Goal: Use online tool/utility: Utilize a website feature to perform a specific function

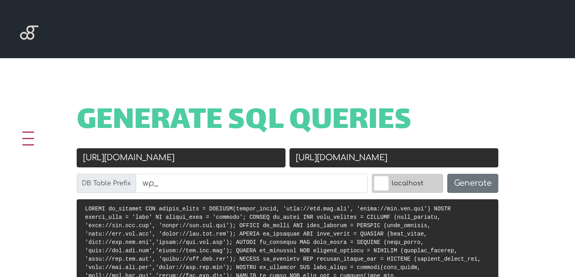
scroll to position [285, 0]
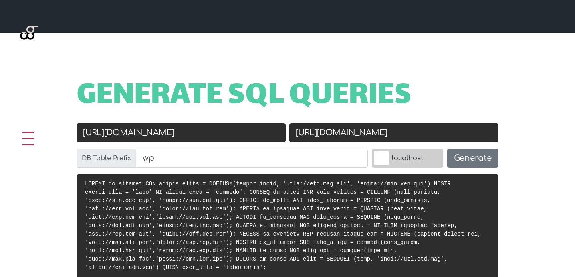
click at [113, 136] on input "[URL][DOMAIN_NAME]" at bounding box center [181, 132] width 209 height 19
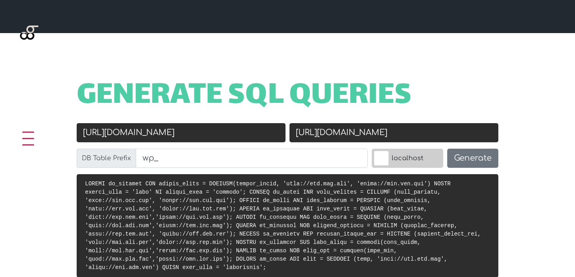
click at [298, 133] on input "[URL][DOMAIN_NAME]" at bounding box center [393, 132] width 209 height 19
click at [338, 132] on input "[URL][DOMAIN_NAME]" at bounding box center [393, 132] width 209 height 19
drag, startPoint x: 326, startPoint y: 134, endPoint x: 377, endPoint y: 134, distance: 50.7
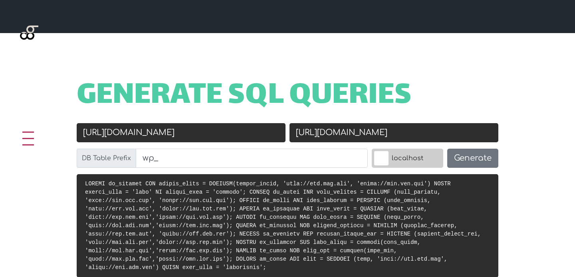
click at [377, 134] on input "[URL][DOMAIN_NAME]" at bounding box center [393, 132] width 209 height 19
click at [133, 135] on input "[URL][DOMAIN_NAME]" at bounding box center [181, 132] width 209 height 19
type input "[URL][DOMAIN_NAME]"
click at [345, 128] on input "[URL][DOMAIN_NAME]" at bounding box center [393, 132] width 209 height 19
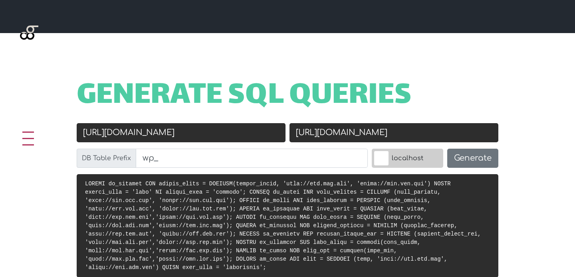
click at [345, 128] on input "[URL][DOMAIN_NAME]" at bounding box center [393, 132] width 209 height 19
type input "[URL][DOMAIN_NAME]"
click at [469, 156] on button "Generate" at bounding box center [472, 158] width 51 height 19
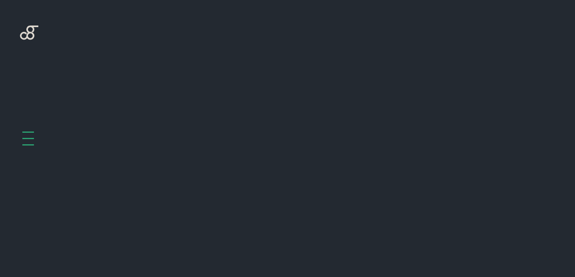
scroll to position [318, 0]
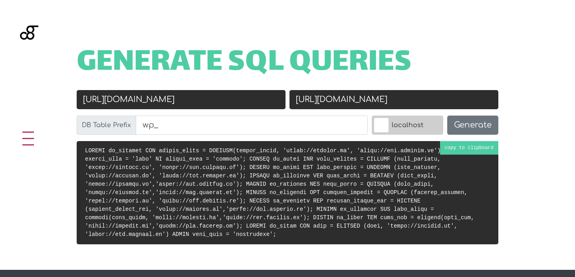
click at [444, 146] on pre at bounding box center [287, 192] width 421 height 103
click at [113, 102] on input "[URL][DOMAIN_NAME]" at bounding box center [181, 99] width 209 height 19
type input "[URL][DOMAIN_NAME]"
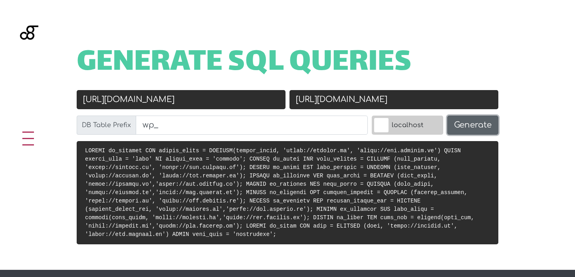
click at [464, 125] on button "Generate" at bounding box center [472, 125] width 51 height 19
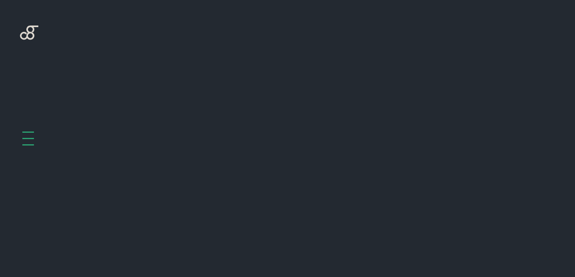
scroll to position [318, 0]
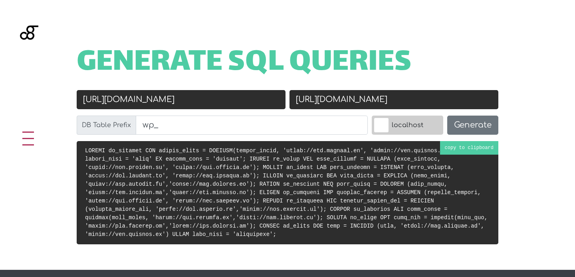
click at [462, 149] on code at bounding box center [286, 193] width 402 height 90
click at [114, 103] on input "[URL][DOMAIN_NAME]" at bounding box center [181, 99] width 209 height 19
type input "www.roulify.it"
click at [327, 101] on input "[URL][DOMAIN_NAME]" at bounding box center [393, 99] width 209 height 19
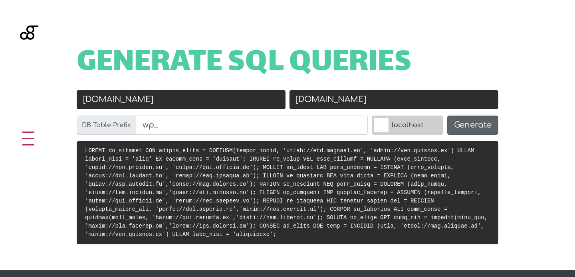
type input "dev.roulify.it"
click at [472, 120] on button "Generate" at bounding box center [472, 125] width 51 height 19
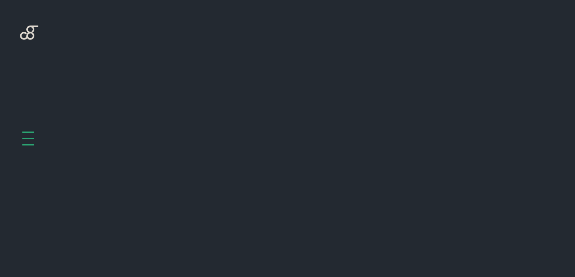
scroll to position [318, 0]
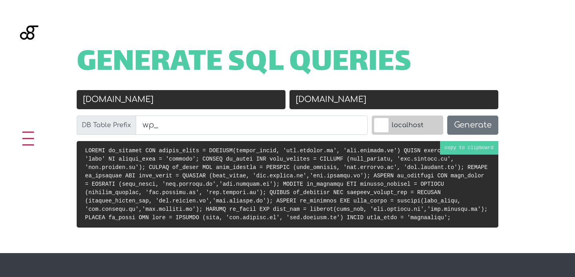
click at [351, 175] on code at bounding box center [286, 184] width 402 height 73
